Goal: Information Seeking & Learning: Learn about a topic

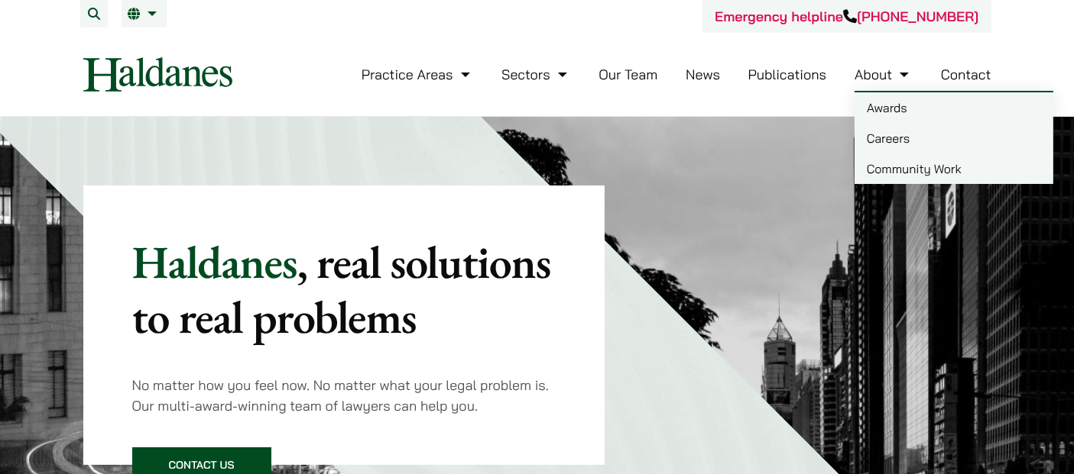
click at [873, 123] on link "Careers" at bounding box center [953, 138] width 199 height 31
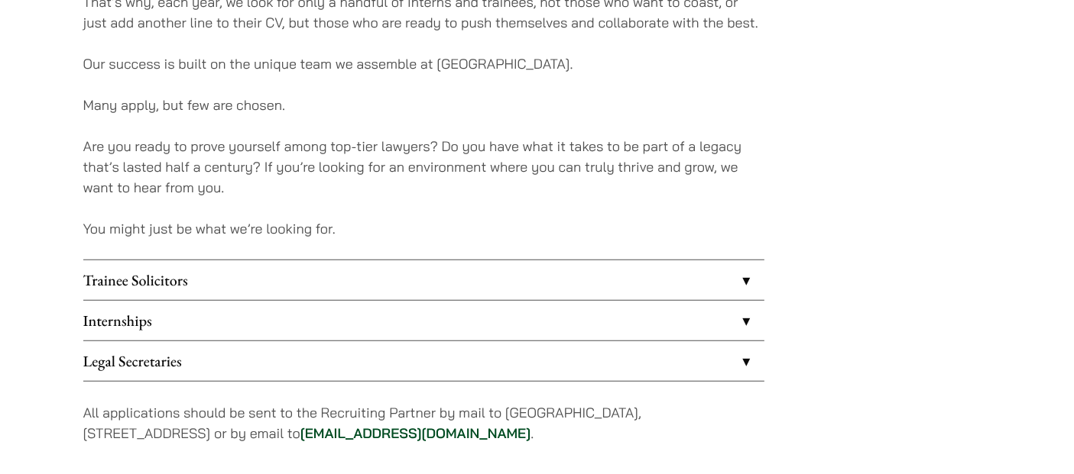
scroll to position [1188, 0]
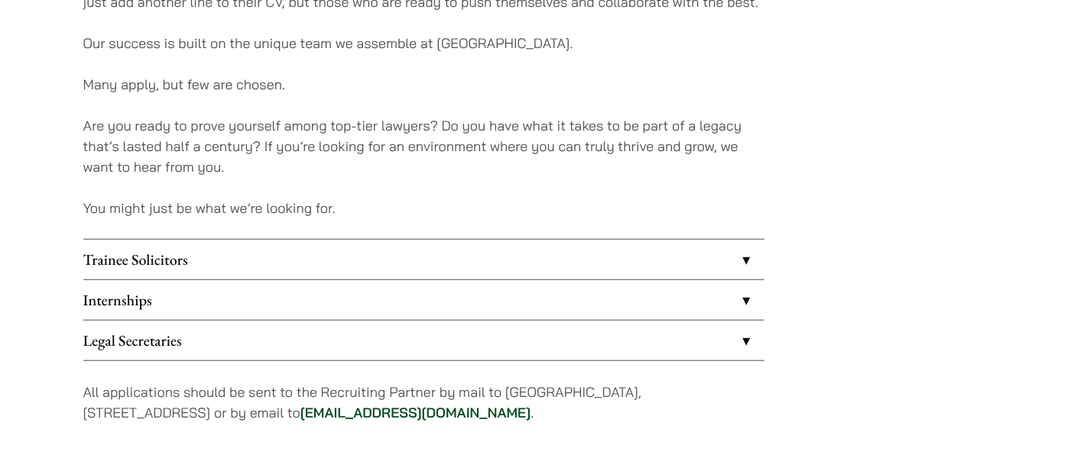
click at [346, 251] on link "Trainee Solicitors" at bounding box center [423, 260] width 681 height 40
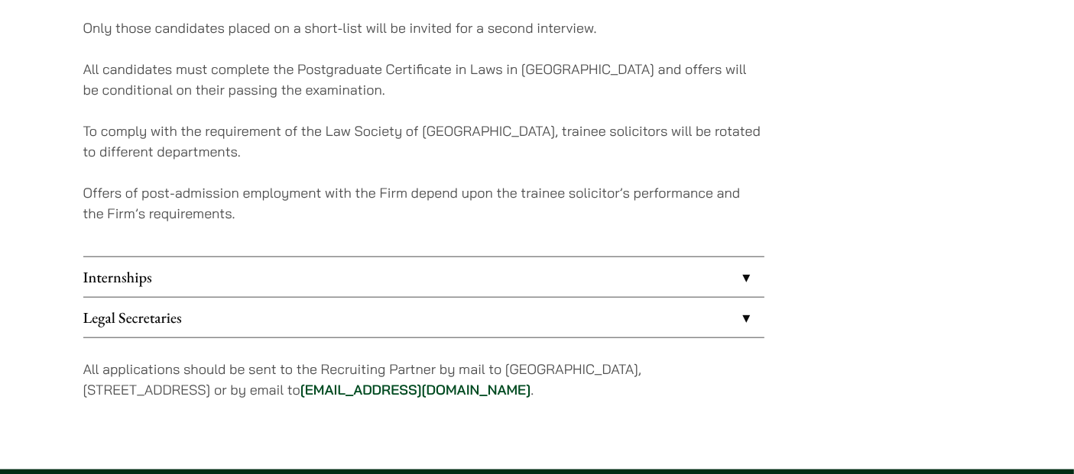
scroll to position [1613, 0]
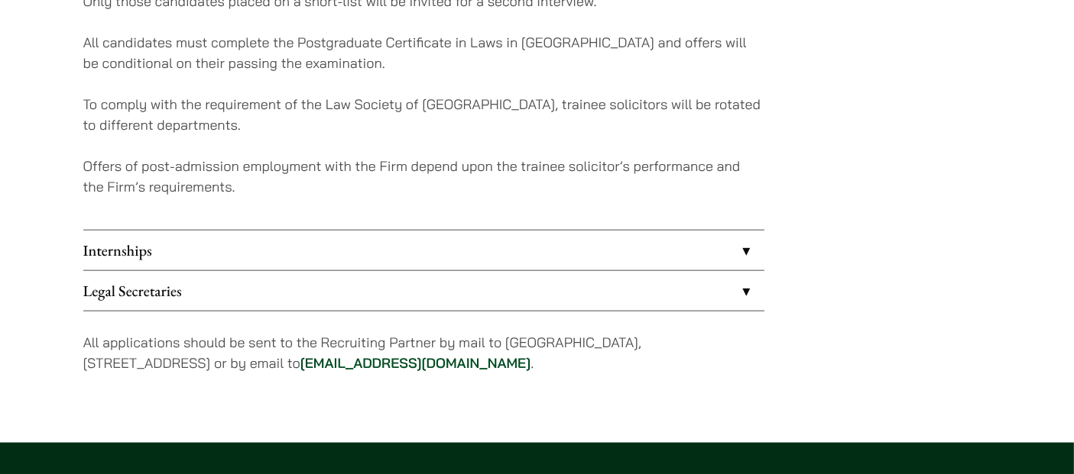
click at [734, 287] on link "Legal Secretaries" at bounding box center [423, 291] width 681 height 40
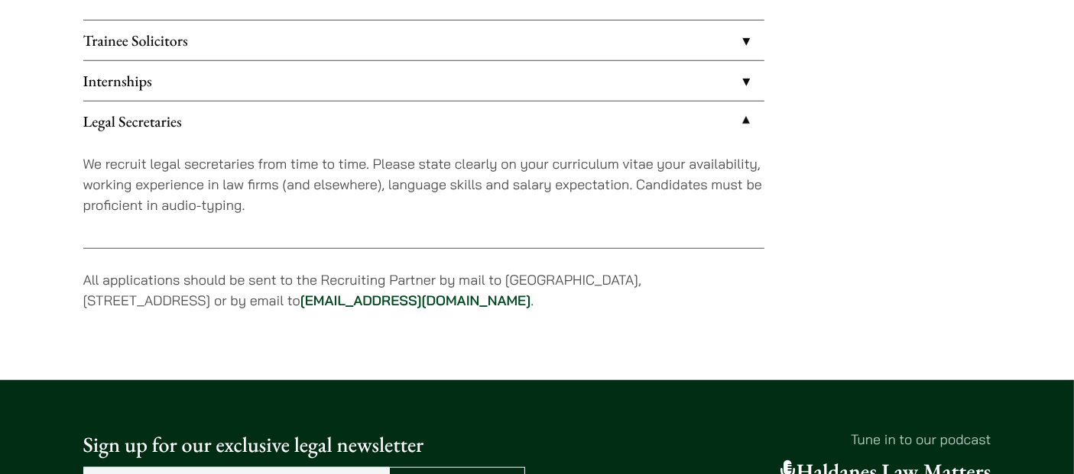
scroll to position [1323, 0]
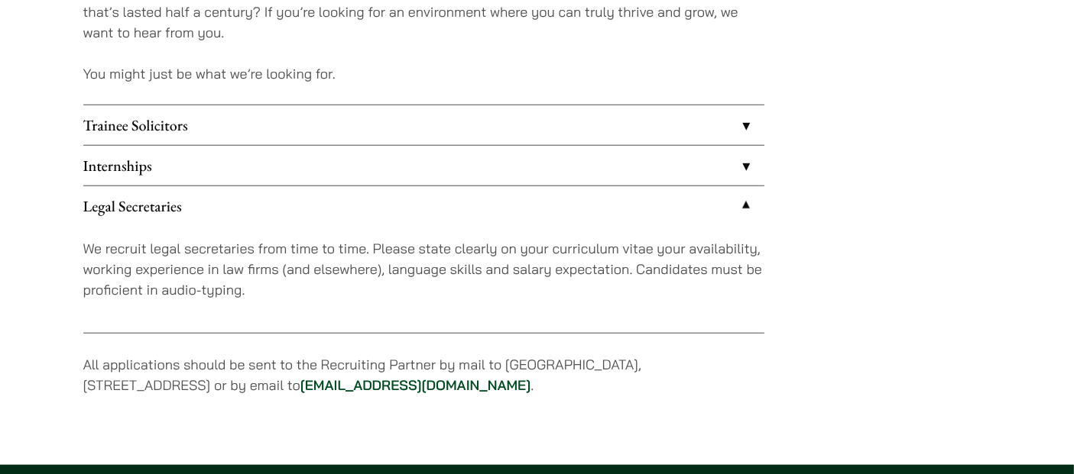
click at [734, 201] on link "Legal Secretaries" at bounding box center [423, 206] width 681 height 40
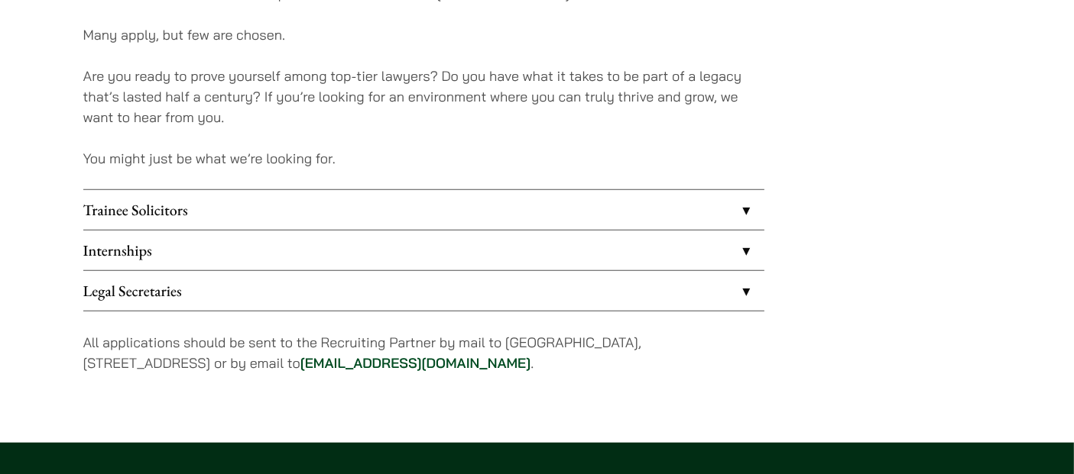
scroll to position [1152, 0]
